Goal: Register for event/course: Sign up to attend an event or enroll in a course

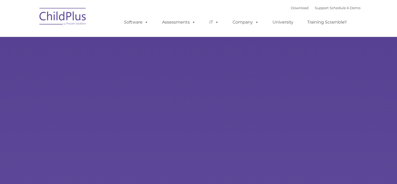
type input ""
select select "MEDIUM"
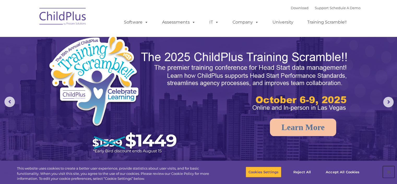
click at [390, 172] on button "Close" at bounding box center [388, 171] width 11 height 11
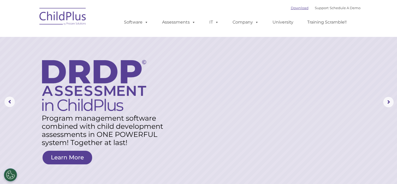
click at [293, 9] on link "Download" at bounding box center [300, 8] width 18 height 4
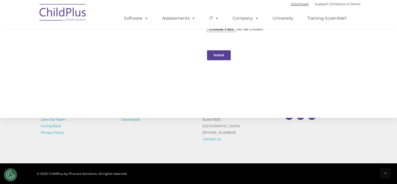
scroll to position [585, 0]
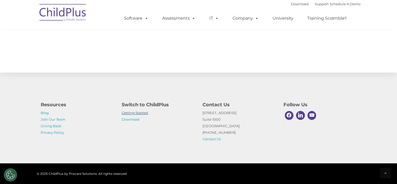
click at [142, 112] on link "Getting Started" at bounding box center [135, 112] width 26 height 4
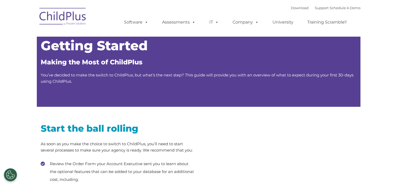
type input ""
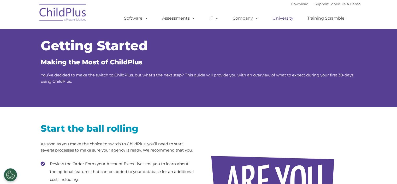
click at [275, 20] on link "University" at bounding box center [282, 18] width 31 height 10
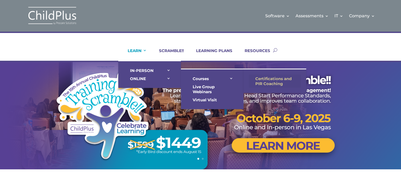
click at [256, 80] on link "Certifications and PIR Coaching" at bounding box center [275, 80] width 52 height 13
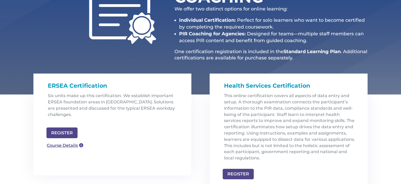
scroll to position [126, 0]
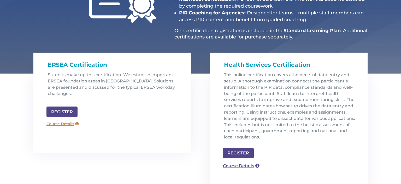
click at [77, 120] on link "Course Details" at bounding box center [63, 124] width 38 height 8
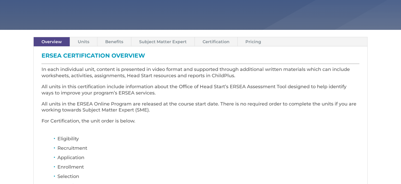
scroll to position [107, 0]
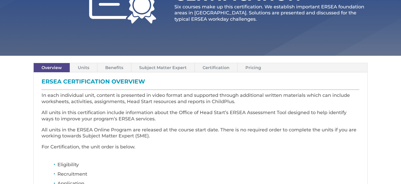
click at [86, 68] on link "Units" at bounding box center [83, 67] width 27 height 9
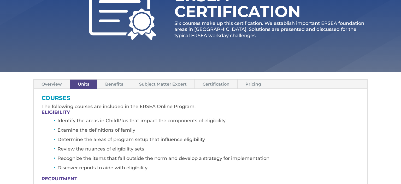
scroll to position [89, 0]
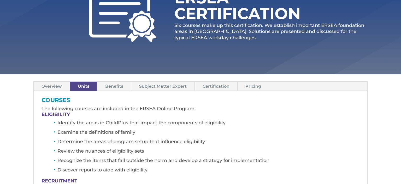
click at [121, 83] on link "Benefits" at bounding box center [114, 85] width 34 height 9
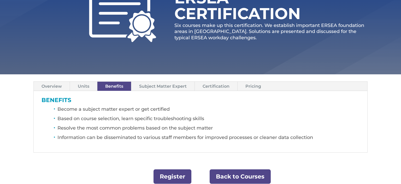
click at [154, 89] on link "Subject Matter Expert" at bounding box center [162, 85] width 63 height 9
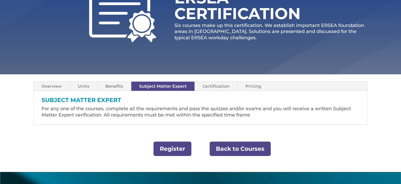
click at [79, 86] on link "Units" at bounding box center [83, 85] width 27 height 9
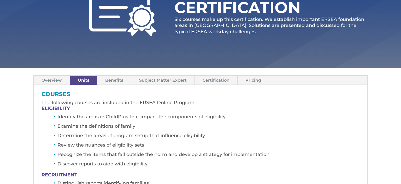
scroll to position [94, 0]
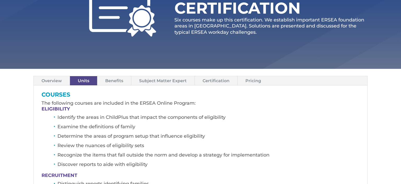
click at [247, 80] on link "Pricing" at bounding box center [253, 80] width 31 height 9
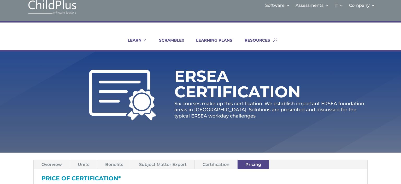
scroll to position [0, 0]
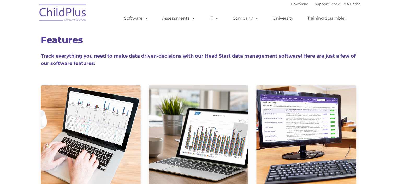
type input ""
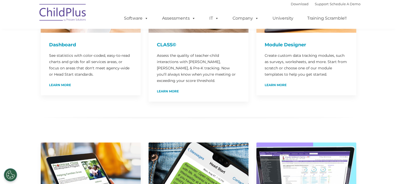
scroll to position [138, 0]
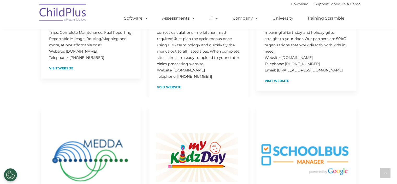
scroll to position [1997, 0]
